Goal: Find specific page/section: Find specific page/section

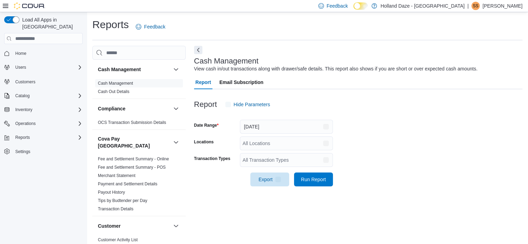
scroll to position [4, 0]
